Goal: Information Seeking & Learning: Check status

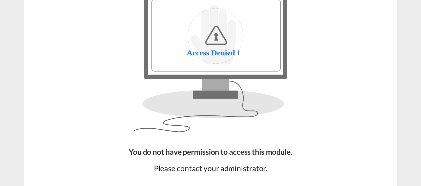
scroll to position [95, 0]
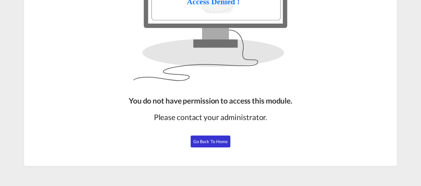
click at [207, 140] on span "Go Back to Home" at bounding box center [210, 141] width 35 height 5
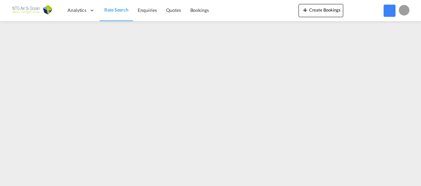
scroll to position [92, 0]
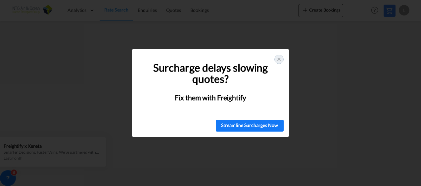
click at [280, 59] on icon at bounding box center [278, 59] width 5 height 5
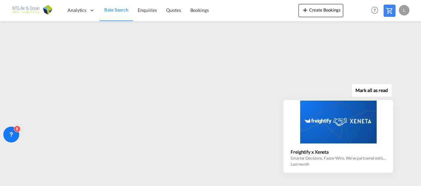
click at [322, 90] on div "Mark all as read Freightify x Xeneta Smarter Decisions. Faster Wins. We’ve part…" at bounding box center [340, 127] width 120 height 91
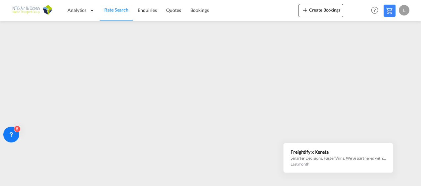
drag, startPoint x: 383, startPoint y: 166, endPoint x: 399, endPoint y: 183, distance: 22.5
click at [399, 183] on body "Analytics Dashboard Rate Search Enquiries Quotes Bookings" at bounding box center [210, 93] width 421 height 186
click at [13, 130] on div "8" at bounding box center [11, 135] width 16 height 16
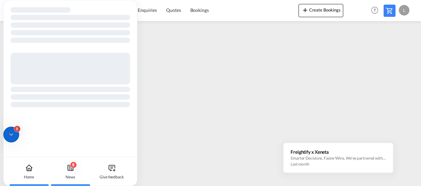
click at [70, 169] on icon at bounding box center [70, 168] width 8 height 8
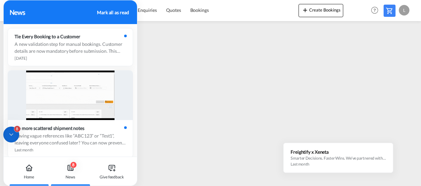
click at [30, 168] on icon at bounding box center [29, 168] width 8 height 8
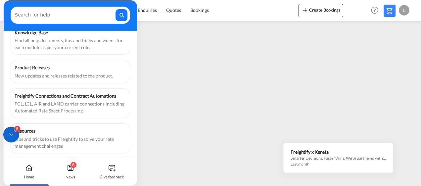
scroll to position [32, 0]
drag, startPoint x: 104, startPoint y: 2, endPoint x: 42, endPoint y: 118, distance: 131.6
click at [42, 118] on div "Help and Support Knowledge Base Find all help documents, tips and tricks and vi…" at bounding box center [70, 78] width 133 height 157
click at [30, 171] on icon at bounding box center [29, 170] width 2 height 3
click at [11, 135] on icon at bounding box center [11, 135] width 7 height 7
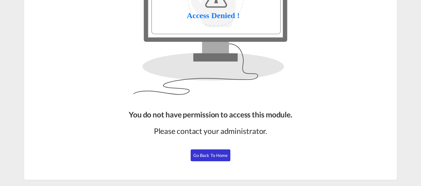
scroll to position [95, 0]
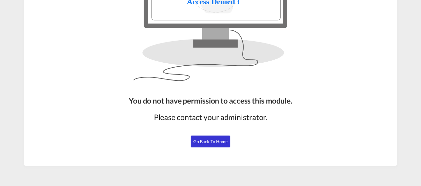
click at [208, 142] on span "Go Back to Home" at bounding box center [210, 141] width 35 height 5
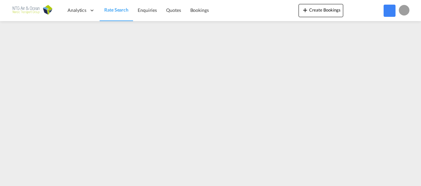
scroll to position [92, 0]
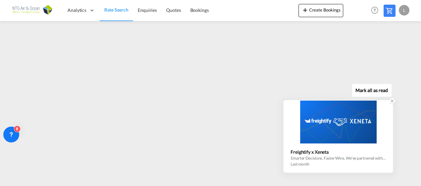
drag, startPoint x: 289, startPoint y: 98, endPoint x: 289, endPoint y: 122, distance: 24.5
click at [289, 122] on div "Mark all as read Freightify x Xeneta Smarter Decisions. Faster Wins. We’ve part…" at bounding box center [340, 127] width 120 height 91
click at [392, 102] on icon at bounding box center [391, 101] width 5 height 5
